Goal: Find specific page/section: Find specific page/section

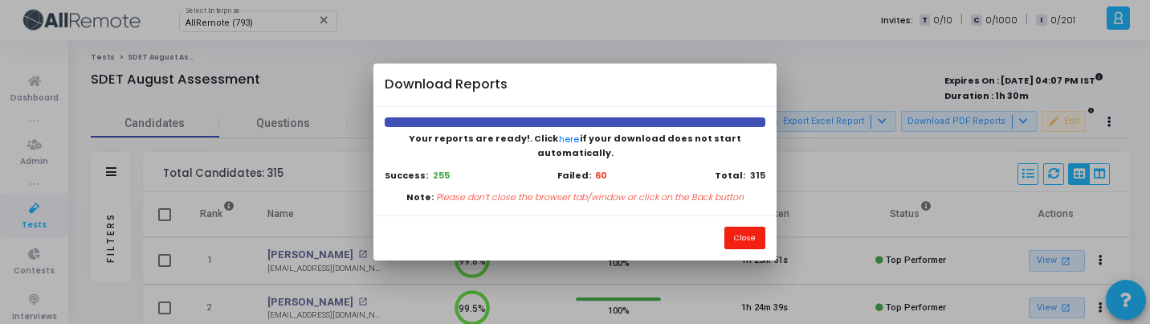
drag, startPoint x: 735, startPoint y: 227, endPoint x: 233, endPoint y: 0, distance: 551.5
click at [731, 227] on button "Close" at bounding box center [744, 237] width 41 height 22
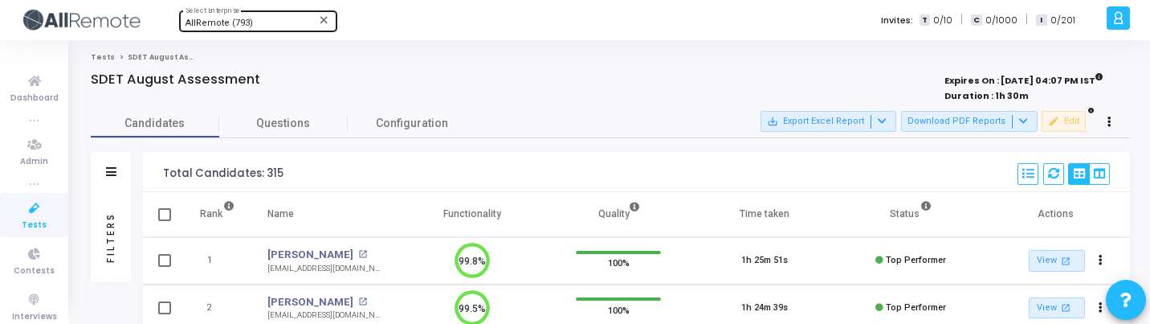
click at [252, 26] on div "AllRemote (793)" at bounding box center [250, 23] width 130 height 10
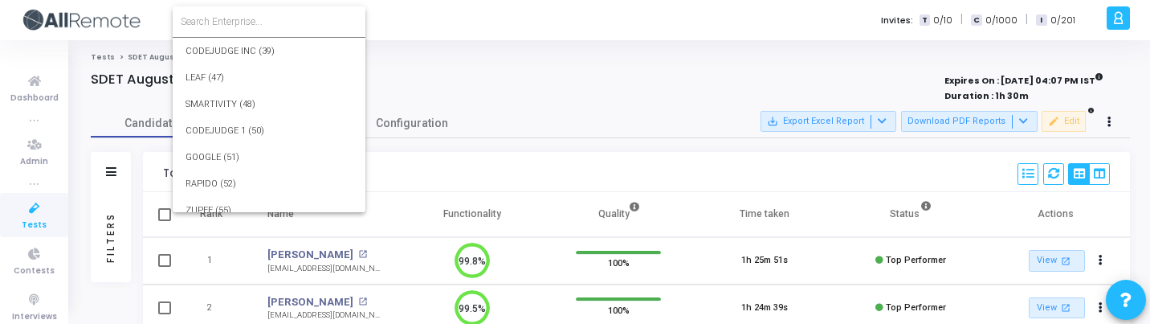
scroll to position [19123, 0]
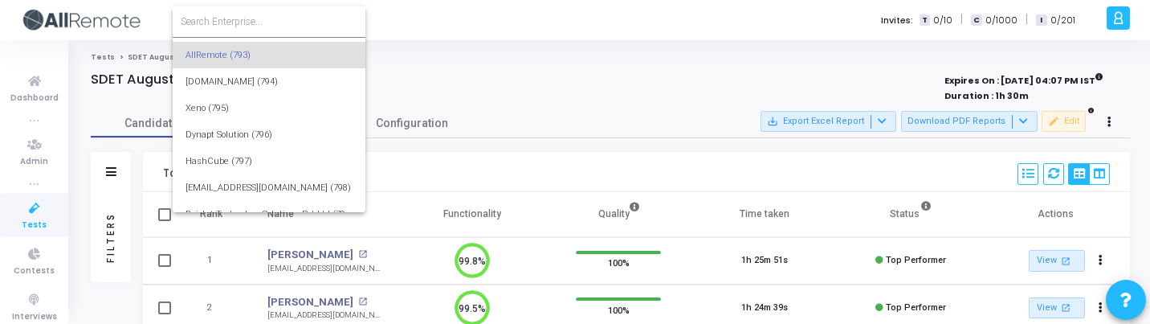
click at [258, 18] on input at bounding box center [269, 21] width 177 height 14
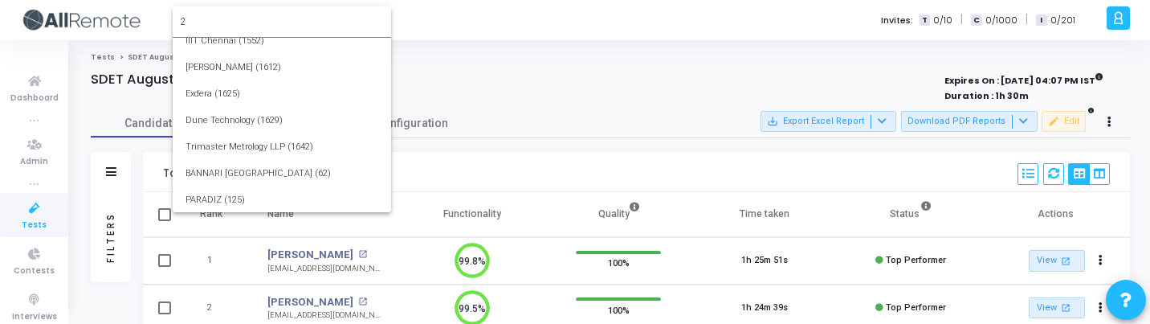
scroll to position [0, 0]
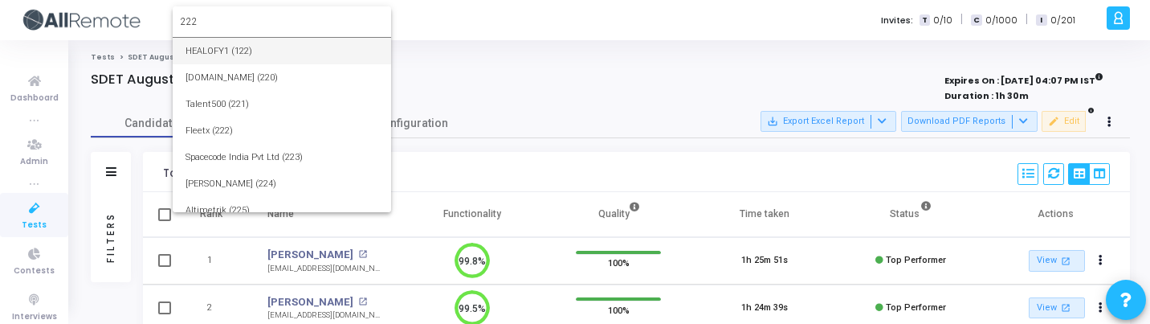
type input "222"
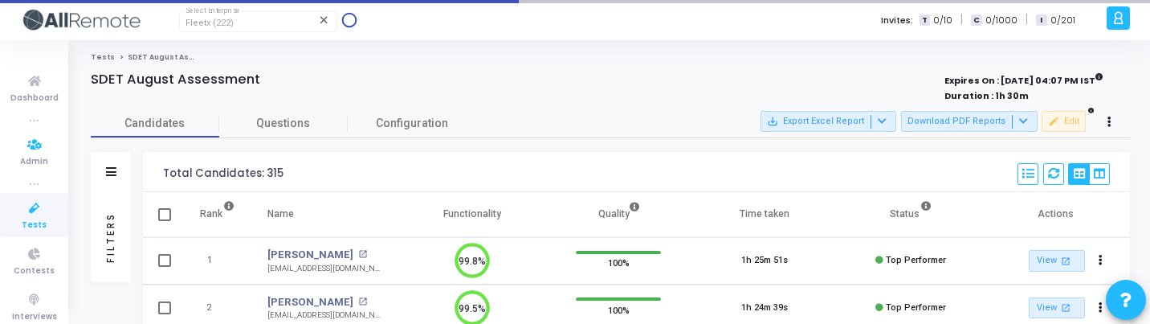
click at [39, 201] on icon at bounding box center [35, 208] width 34 height 20
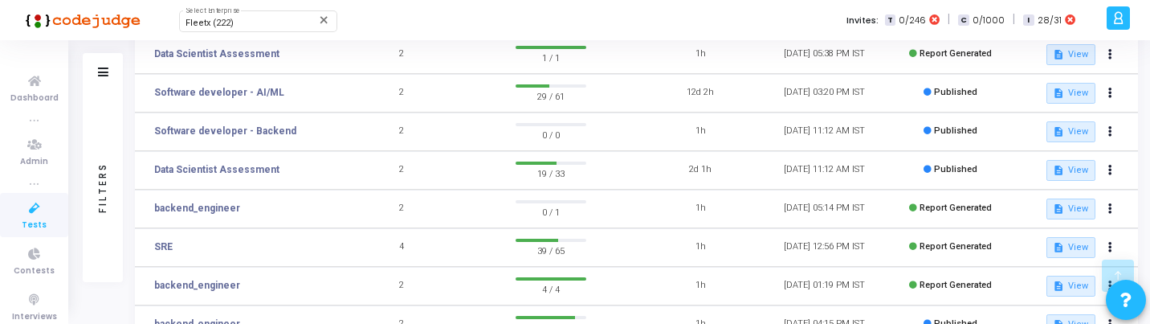
scroll to position [313, 0]
